Goal: Transaction & Acquisition: Subscribe to service/newsletter

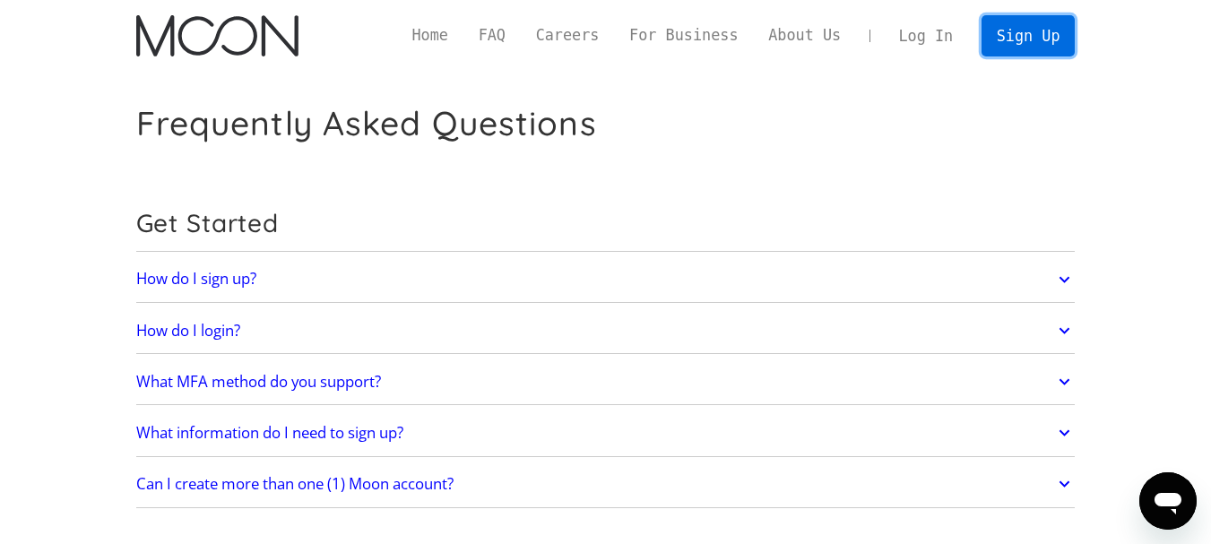
click at [1019, 36] on link "Sign Up" at bounding box center [1028, 35] width 93 height 40
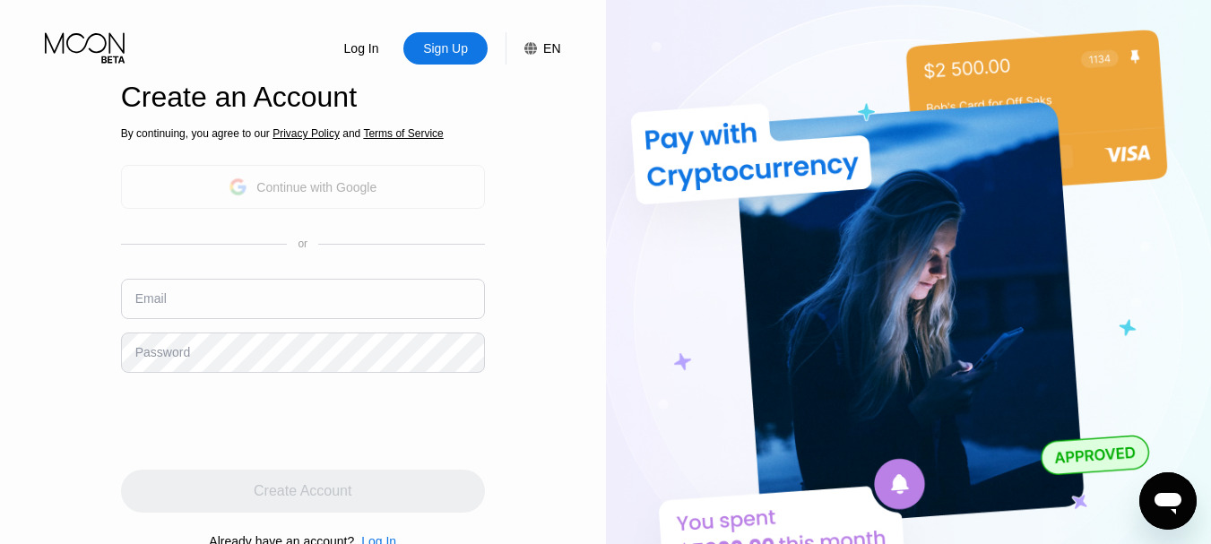
click at [192, 182] on div "Continue with Google" at bounding box center [303, 187] width 364 height 44
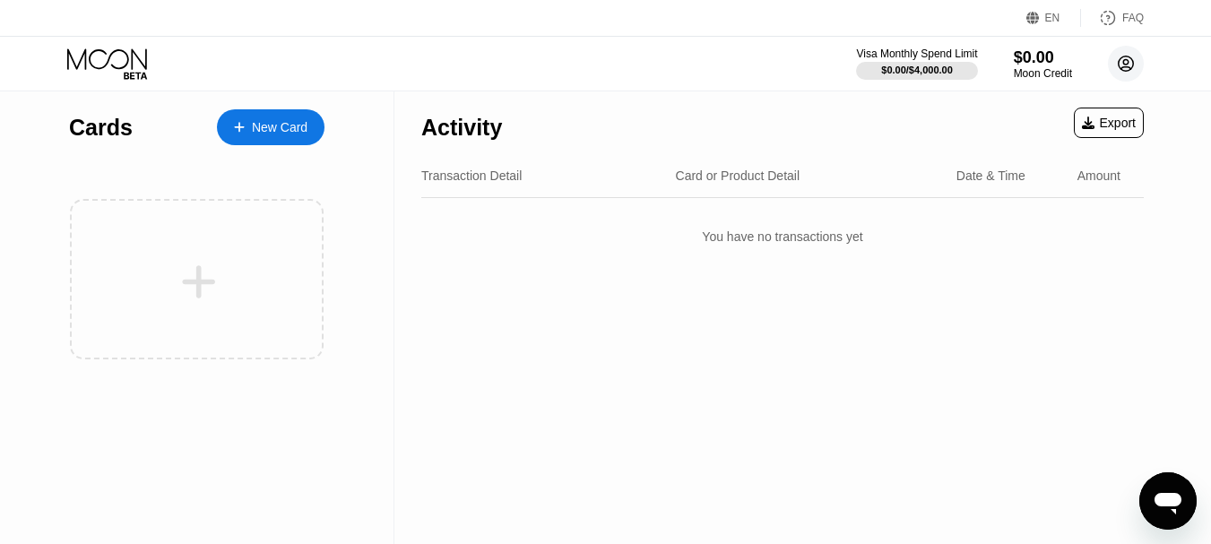
click at [1126, 67] on icon at bounding box center [1127, 64] width 10 height 10
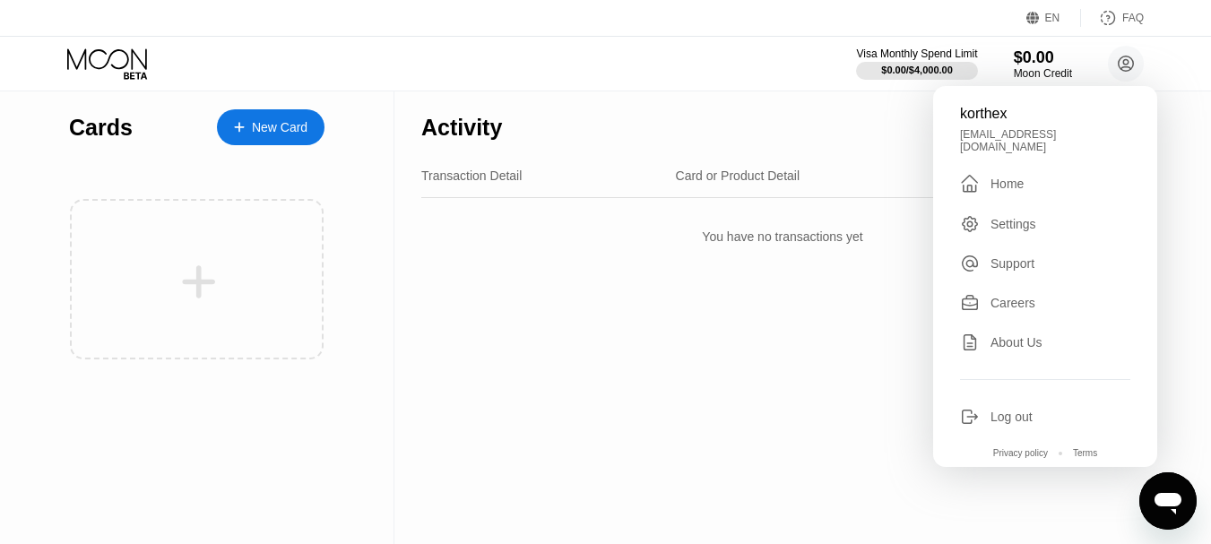
click at [600, 74] on div "Visa Monthly Spend Limit $0.00 / $4,000.00 $0.00 Moon Credit korthex [EMAIL_ADD…" at bounding box center [605, 64] width 1211 height 54
